Goal: Contribute content: Contribute content

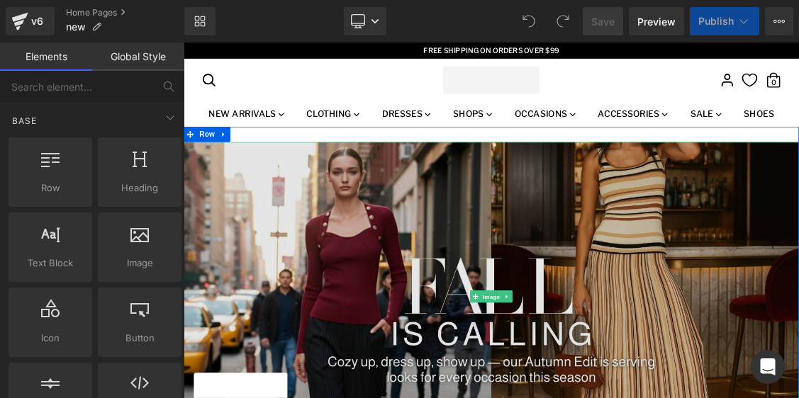
click at [307, 263] on img at bounding box center [613, 396] width 858 height 431
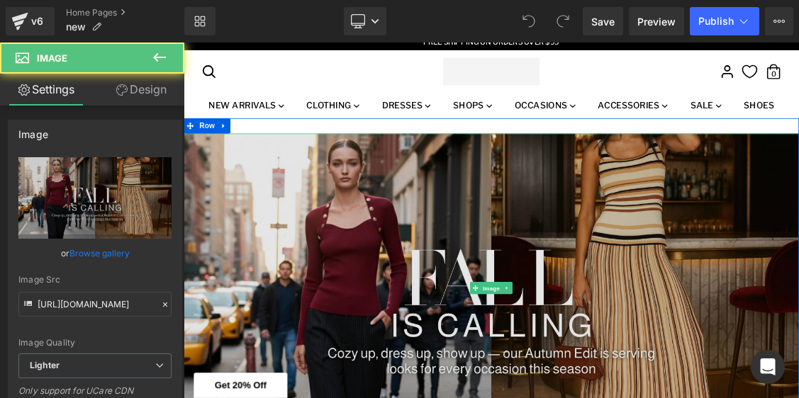
scroll to position [13, 0]
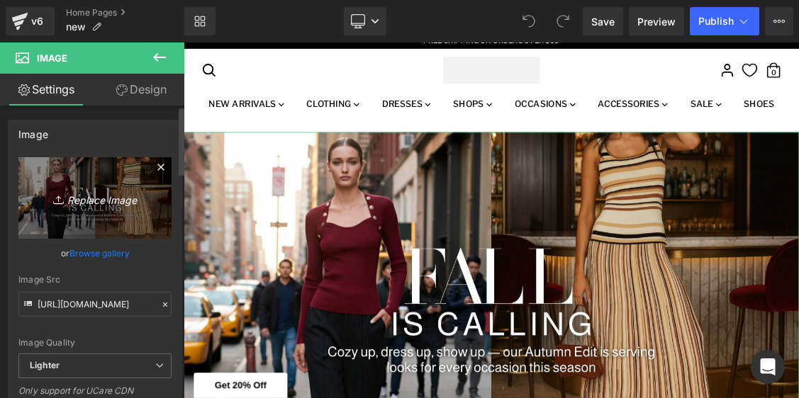
click at [70, 199] on icon "Replace Image" at bounding box center [94, 198] width 113 height 18
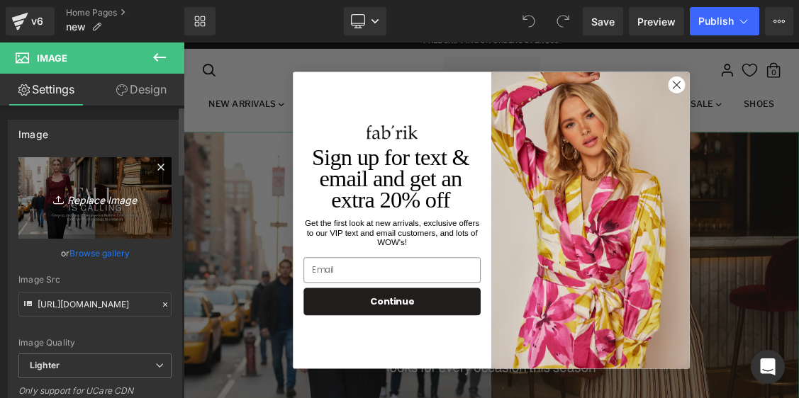
click at [106, 201] on icon "Replace Image" at bounding box center [94, 198] width 113 height 18
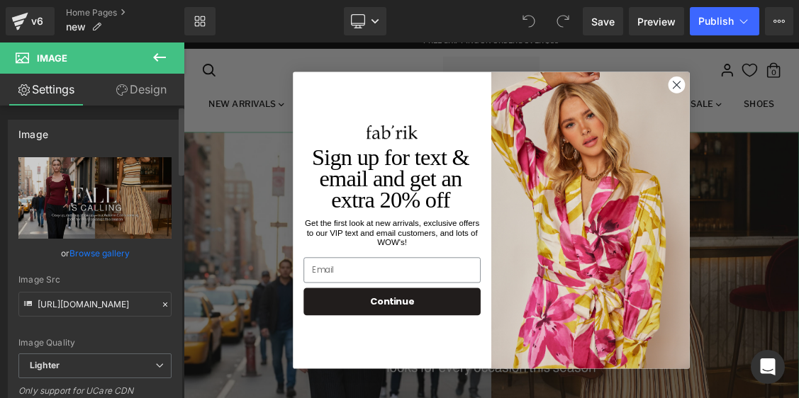
click at [102, 255] on link "Browse gallery" at bounding box center [99, 253] width 60 height 25
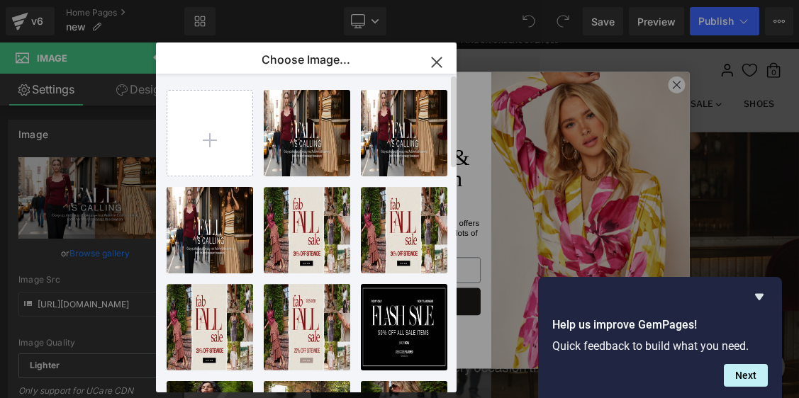
scroll to position [0, 0]
click at [228, 131] on input "file" at bounding box center [209, 133] width 85 height 85
type input "C:\fakepath\Web Banners 3840x1930-3.jpg"
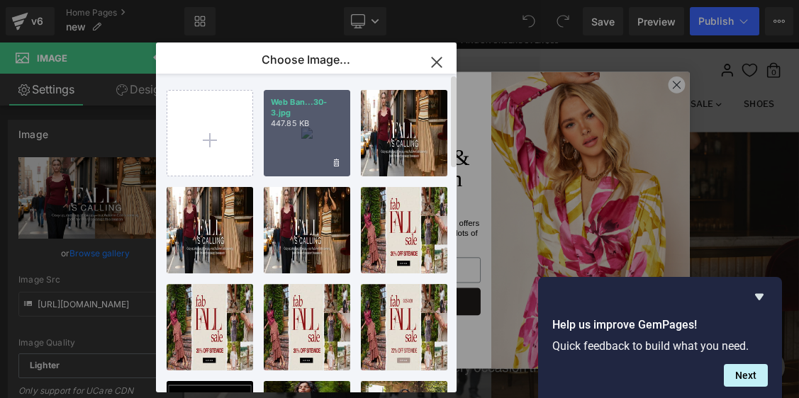
click at [303, 128] on p "447.85 KB" at bounding box center [307, 123] width 72 height 11
type input "[URL][DOMAIN_NAME]"
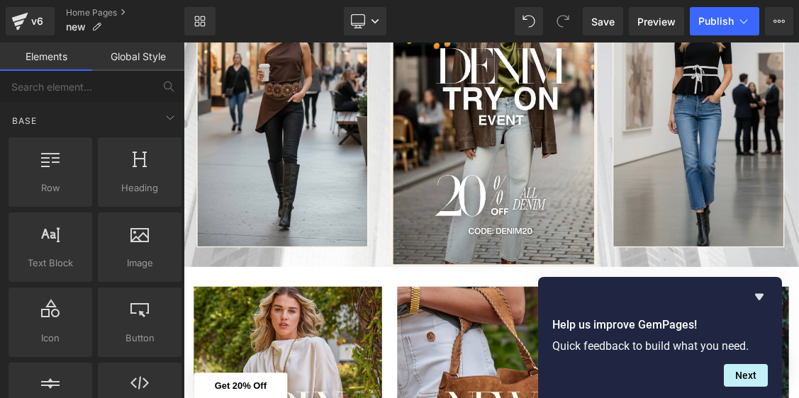
scroll to position [240, 0]
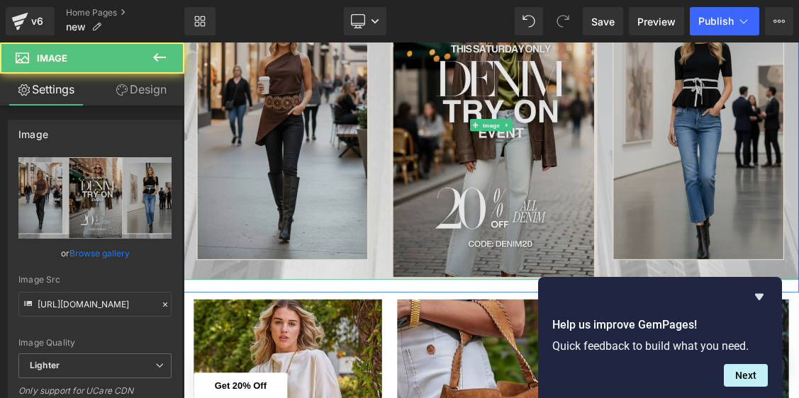
click at [367, 177] on img at bounding box center [613, 157] width 858 height 431
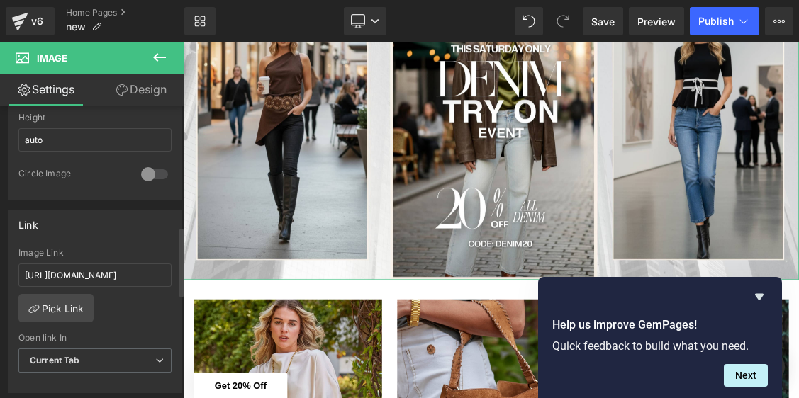
scroll to position [524, 0]
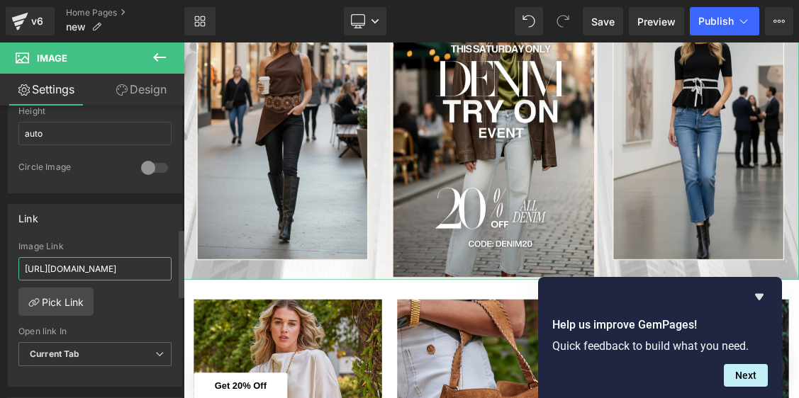
click at [104, 267] on input "[URL][DOMAIN_NAME]" at bounding box center [94, 268] width 153 height 23
paste input "jeans"
type input "[URL][DOMAIN_NAME]"
click at [202, 369] on div "Image" at bounding box center [613, 157] width 858 height 431
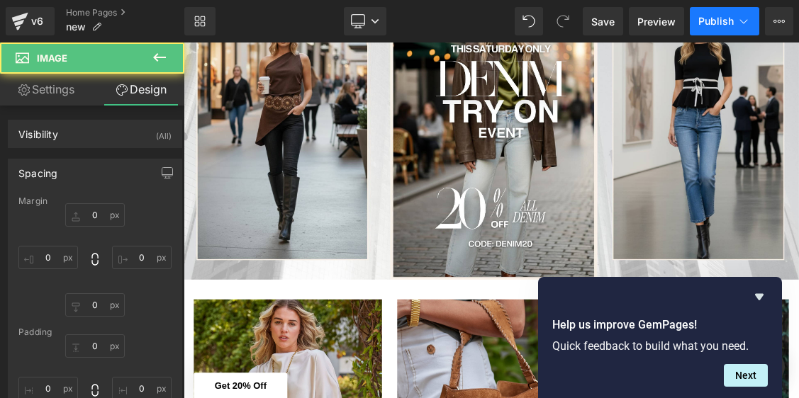
click at [716, 23] on span "Publish" at bounding box center [715, 21] width 35 height 11
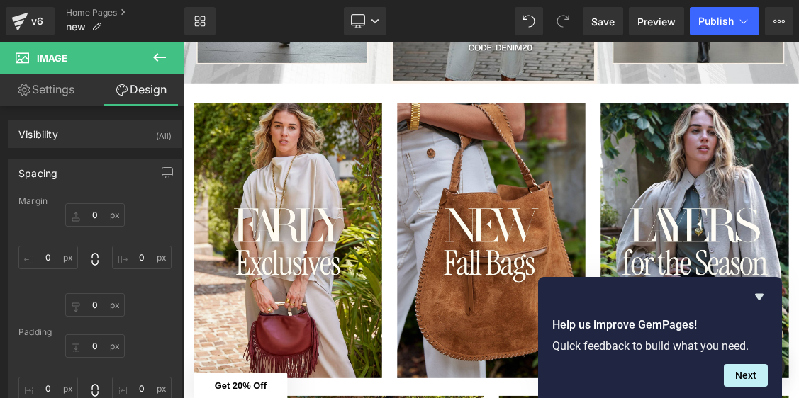
scroll to position [547, 0]
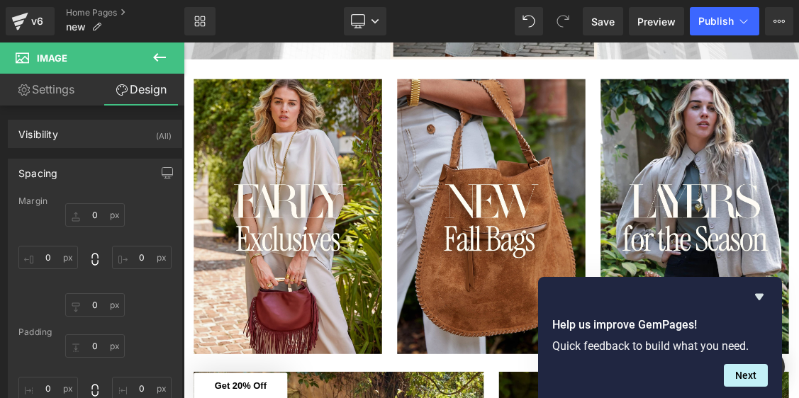
click at [154, 61] on icon at bounding box center [159, 57] width 17 height 17
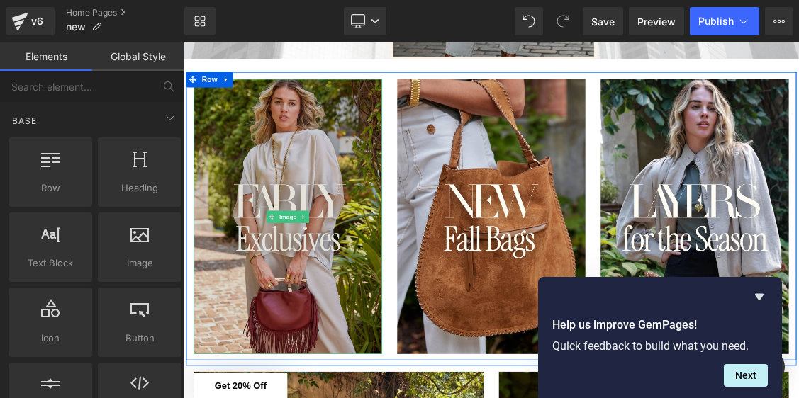
scroll to position [0, 0]
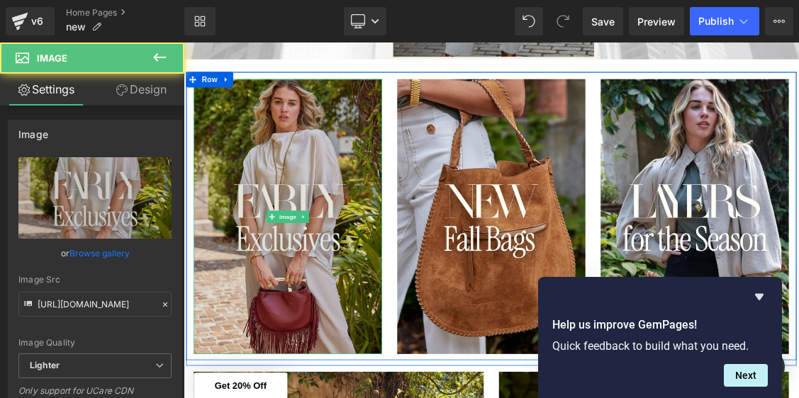
click at [354, 193] on img at bounding box center [329, 286] width 262 height 384
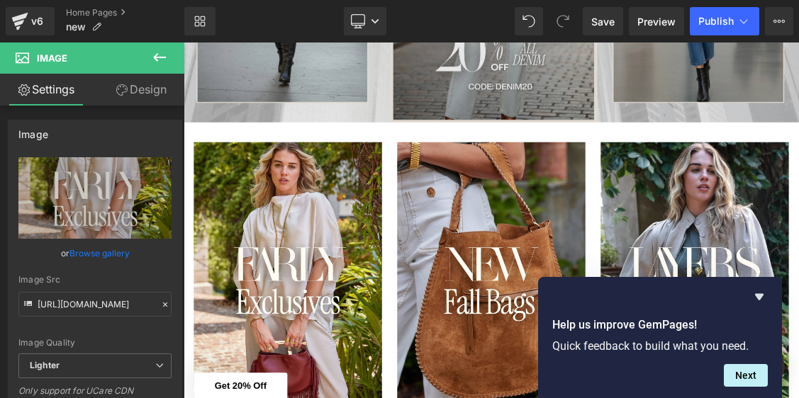
scroll to position [494, 0]
